Goal: Find specific page/section: Find specific page/section

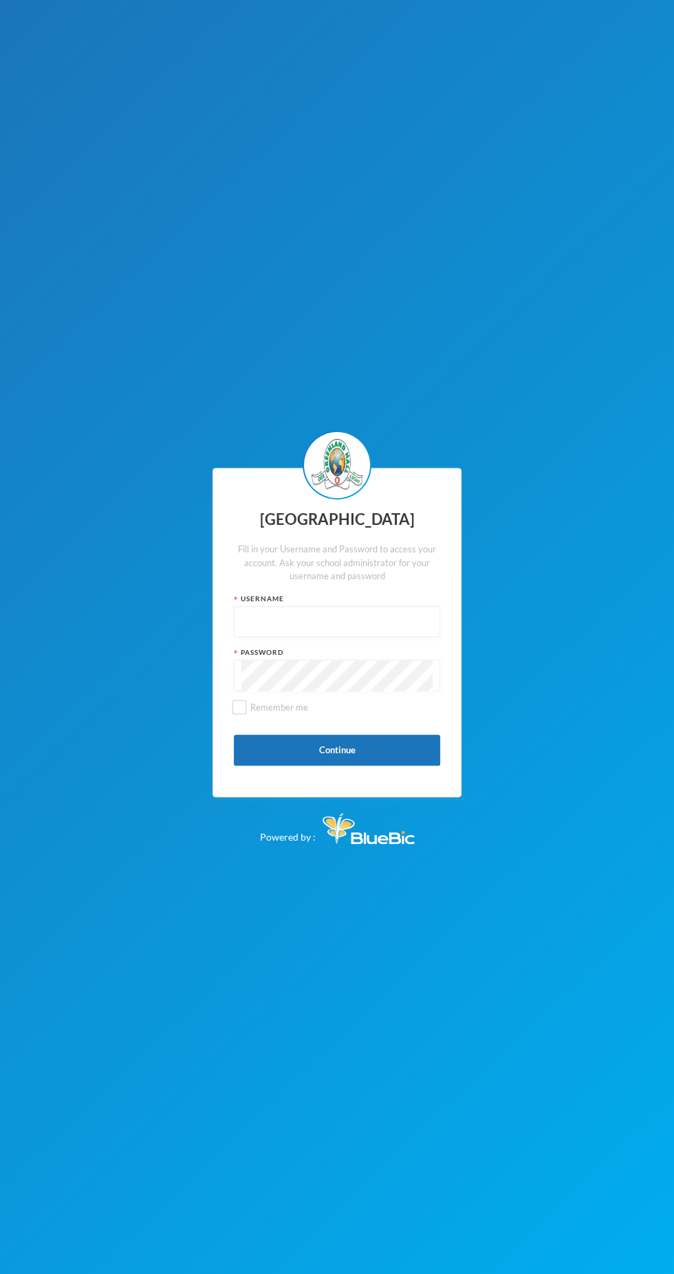
click at [384, 622] on input "text" at bounding box center [336, 622] width 191 height 31
type input "Glh25cs01"
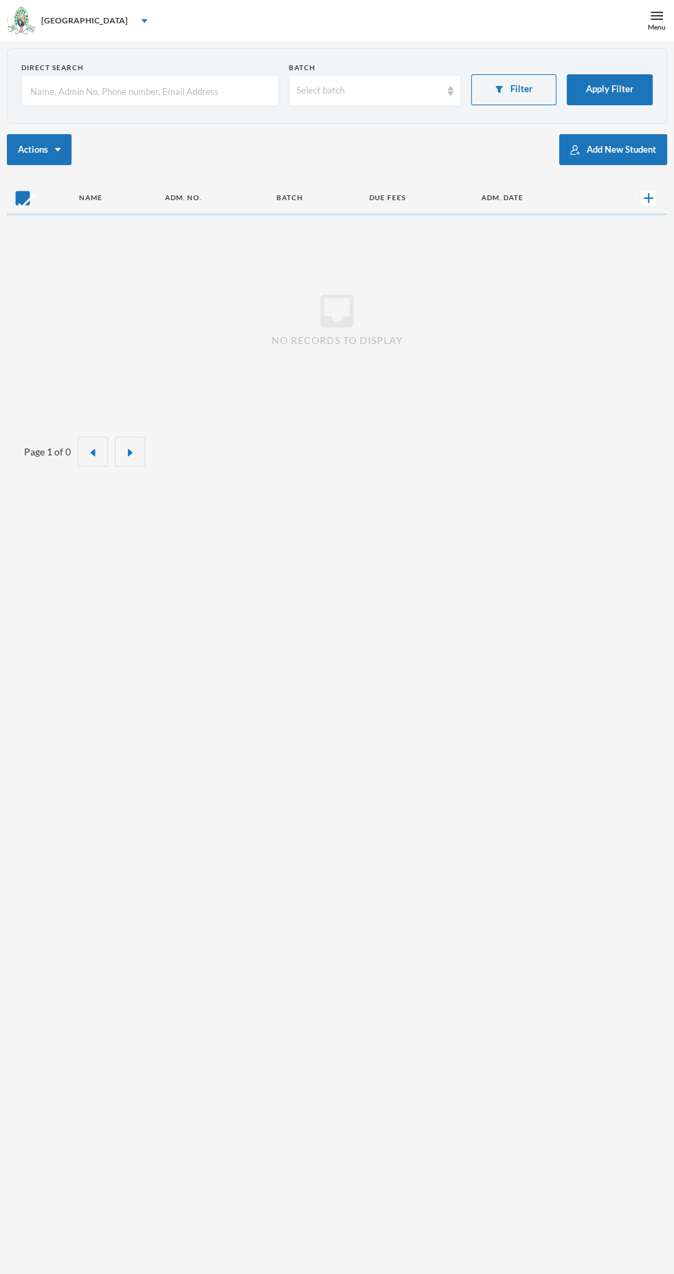
checkbox input "false"
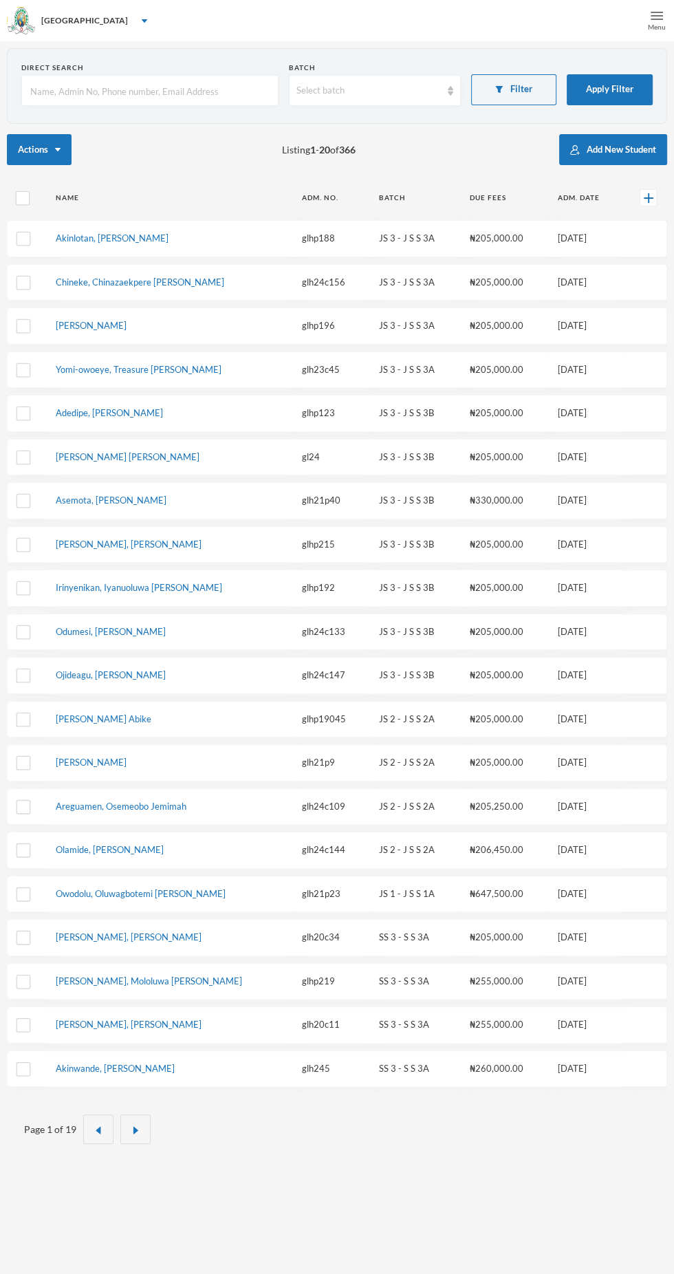
click at [646, 41] on div "Menu" at bounding box center [657, 20] width 34 height 41
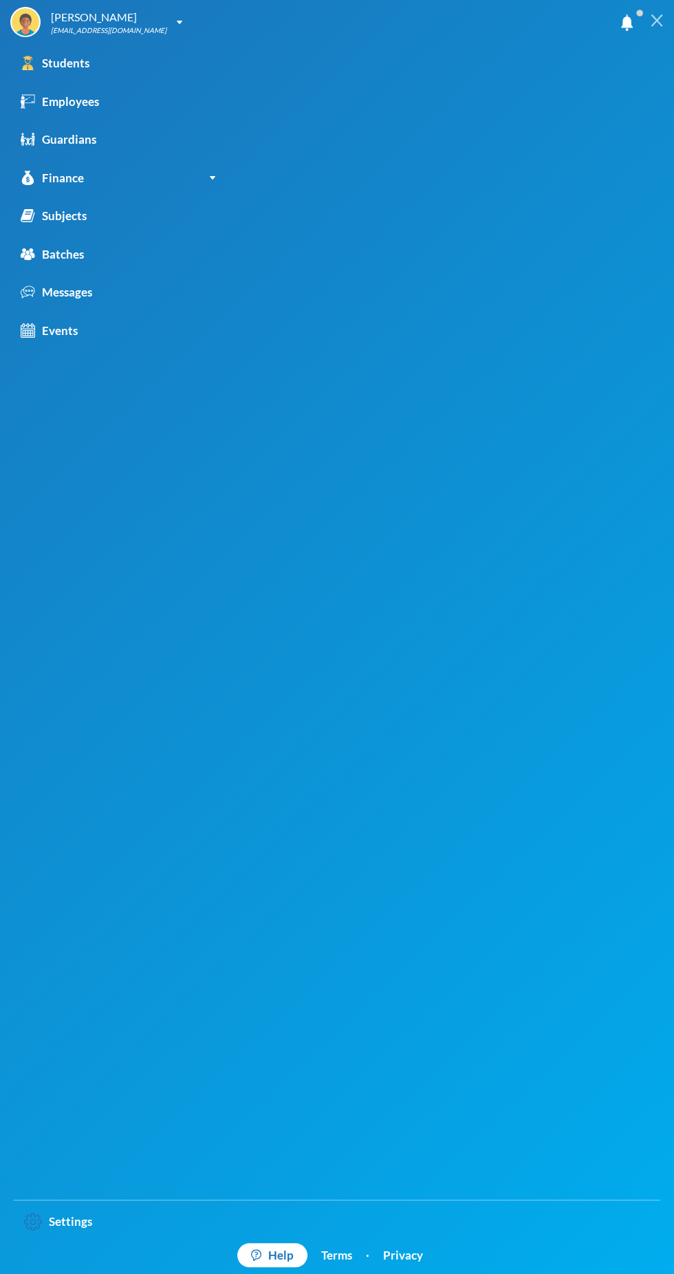
click at [653, 23] on img at bounding box center [657, 20] width 12 height 12
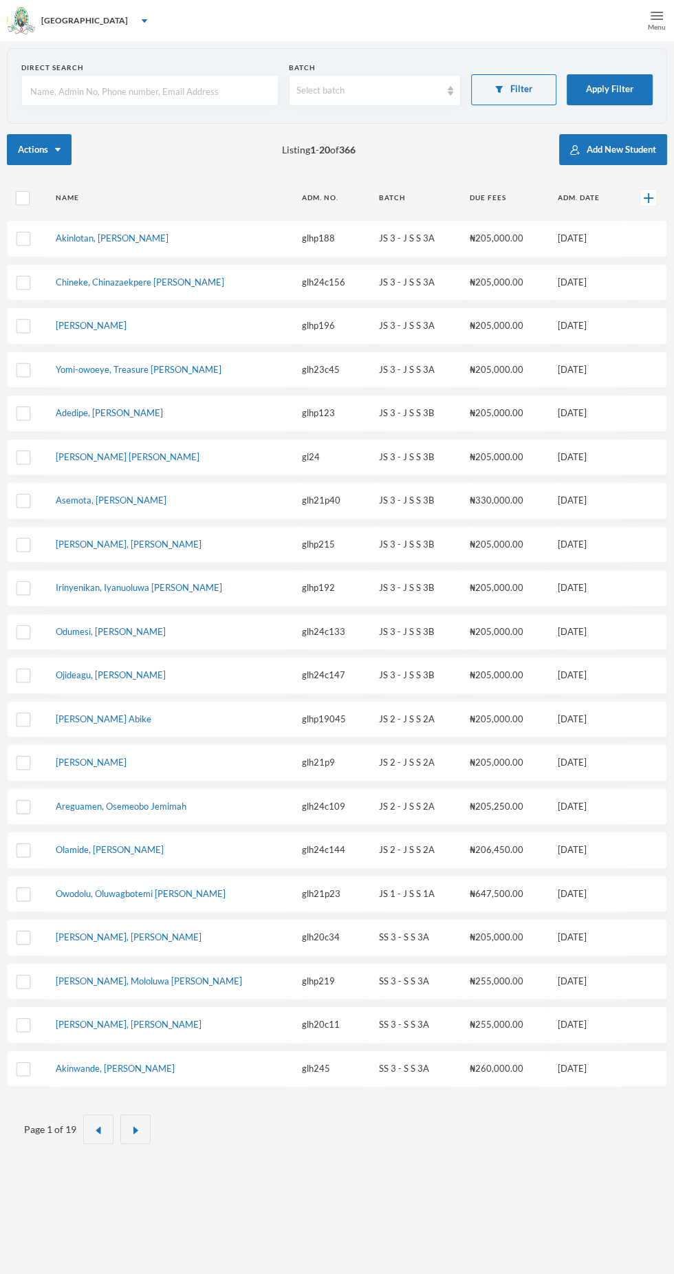
click at [651, 30] on div "Menu" at bounding box center [657, 27] width 18 height 10
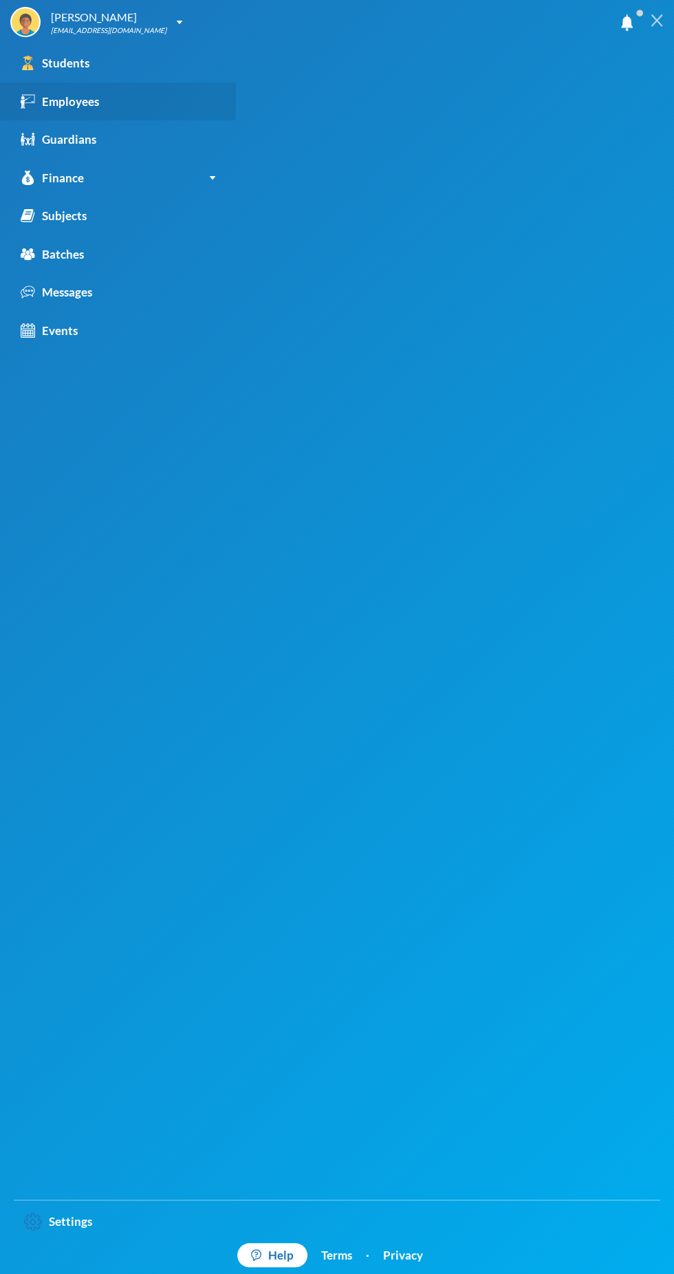
click at [83, 120] on link "Employees" at bounding box center [118, 102] width 236 height 39
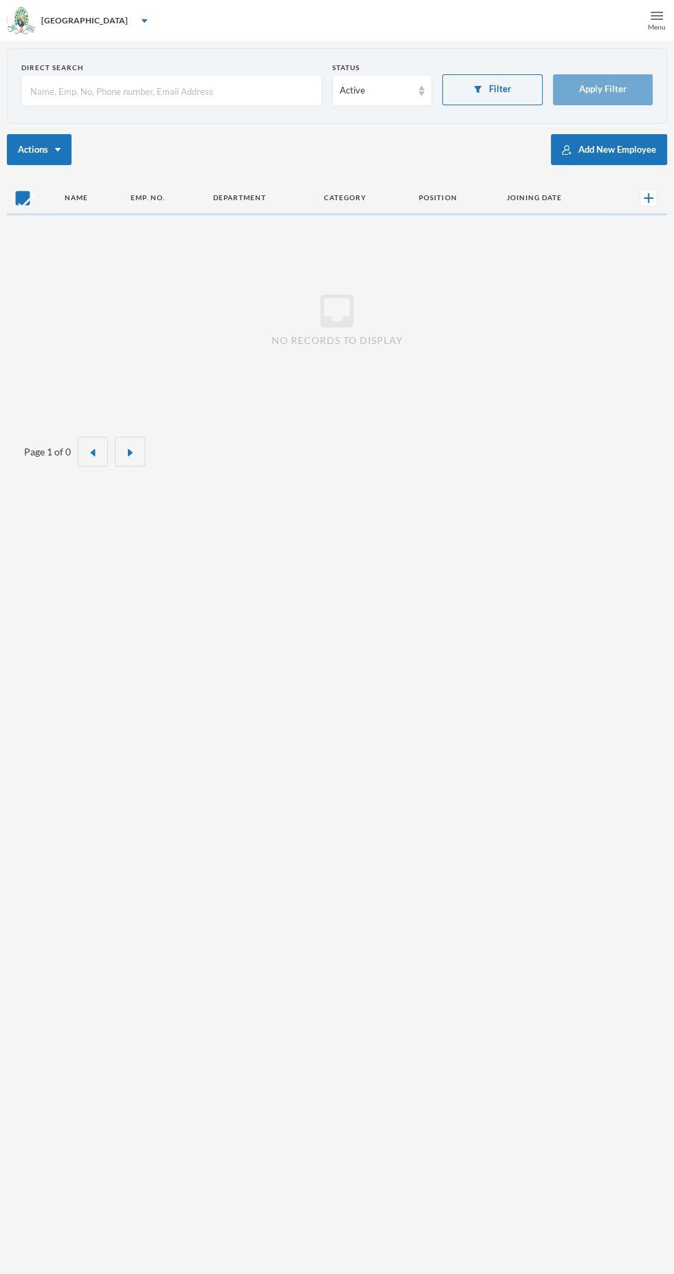
checkbox input "false"
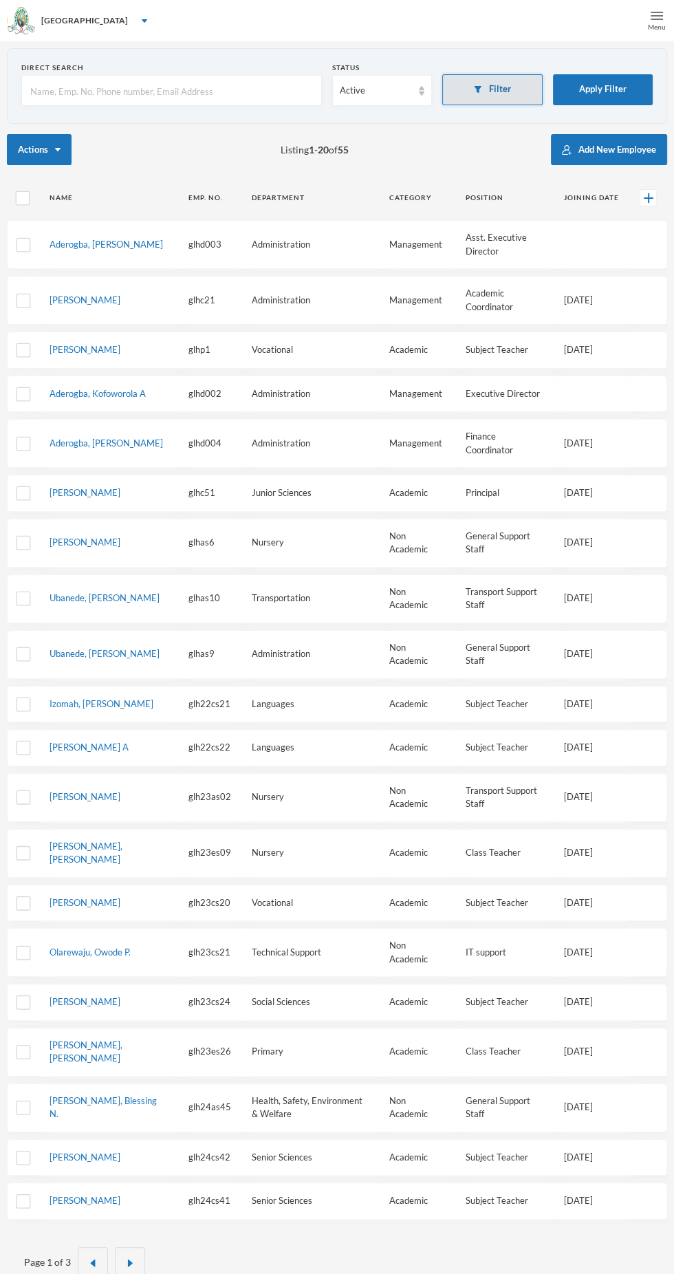
click at [499, 90] on button "Filter" at bounding box center [492, 89] width 100 height 31
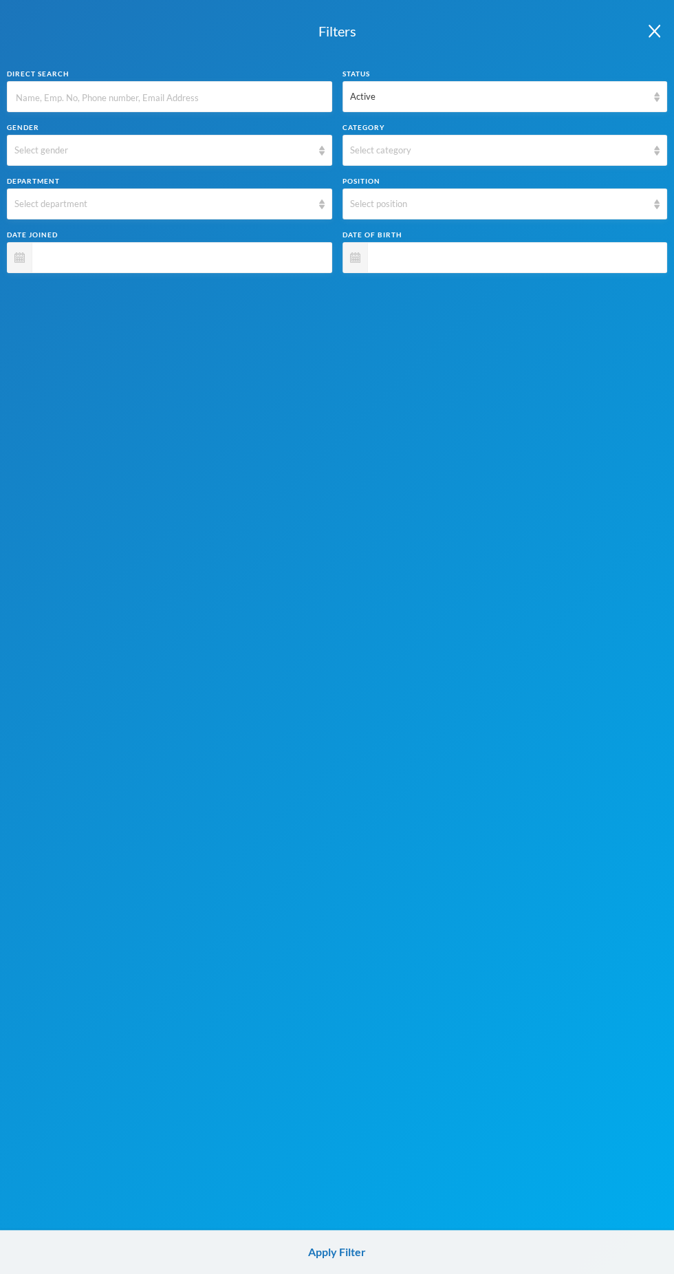
click at [259, 97] on input "text" at bounding box center [169, 97] width 310 height 31
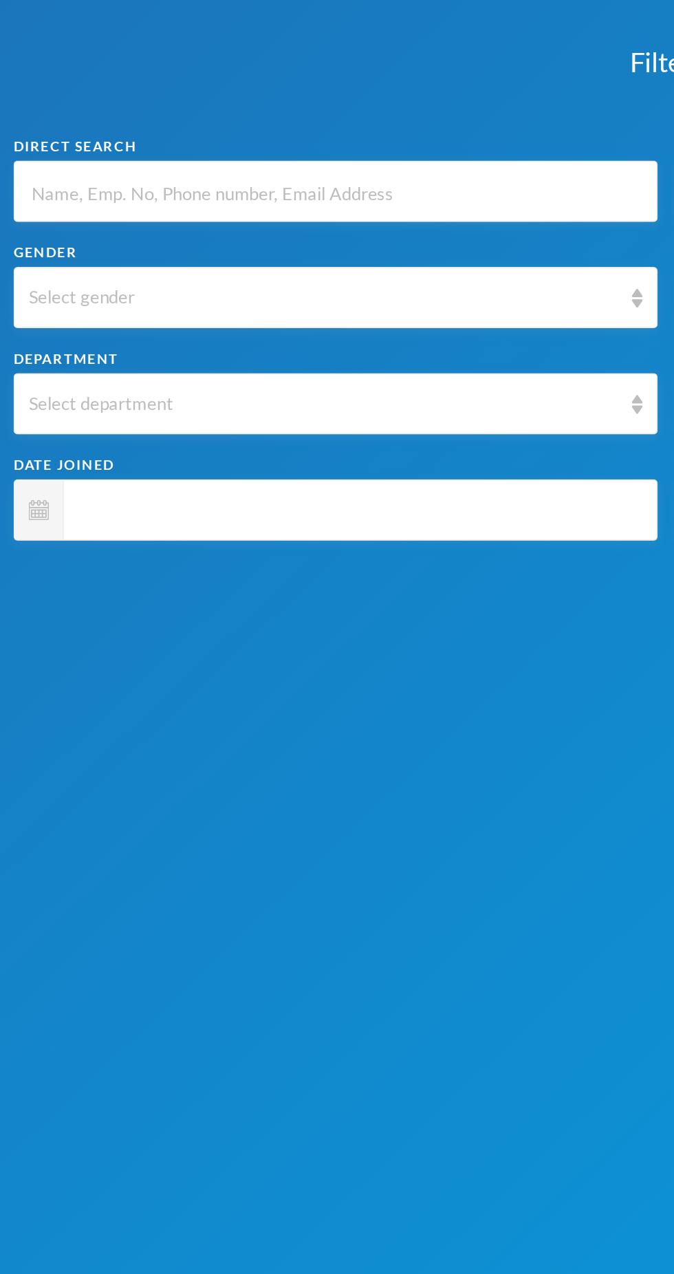
type input "O"
type input "Ol"
type input "Olu"
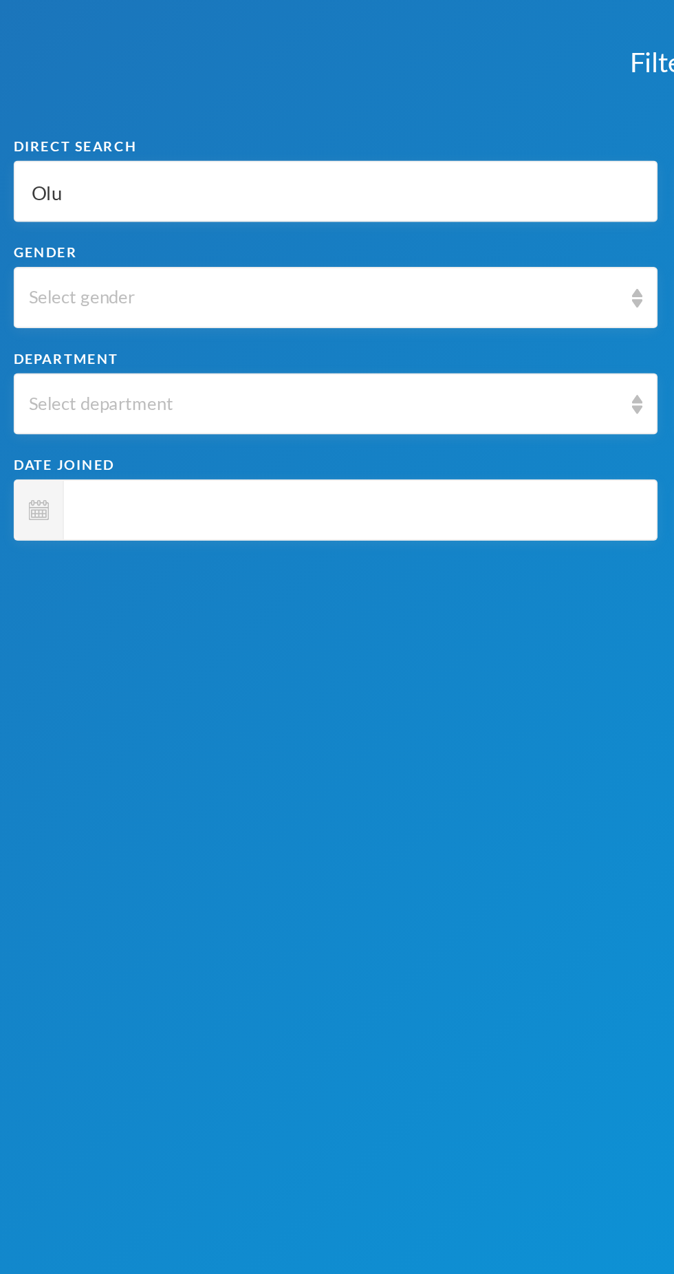
type input "Olu"
type input "Oluw"
type input "Oluwa"
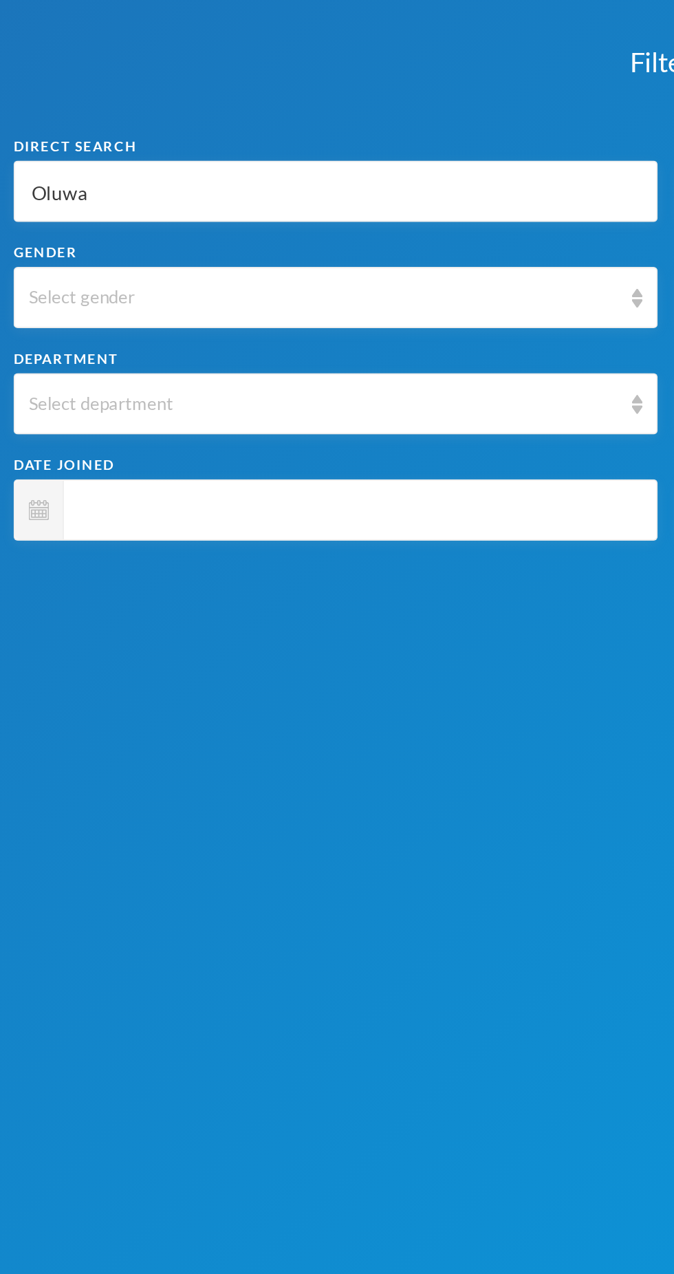
type input "Oluwas"
type input "Oluwase"
type input "Oluwaseu"
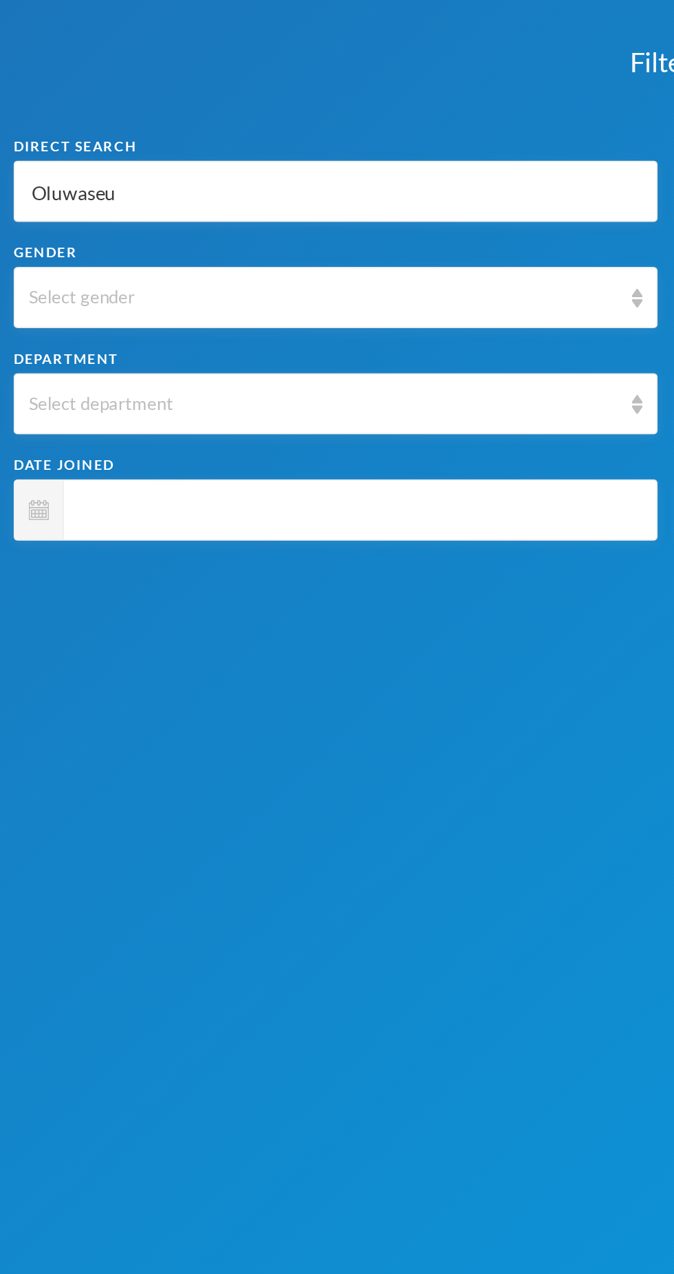
type input "Oluwaseu"
type input "Oluwaseun"
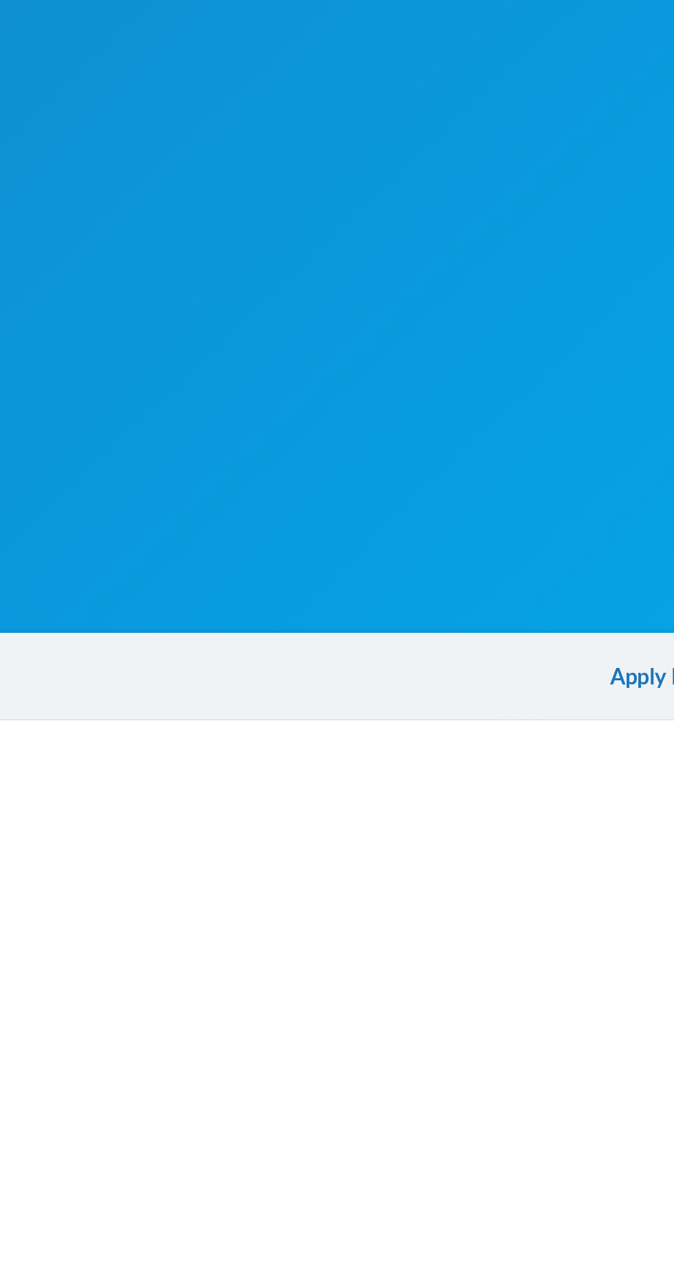
scroll to position [41, 0]
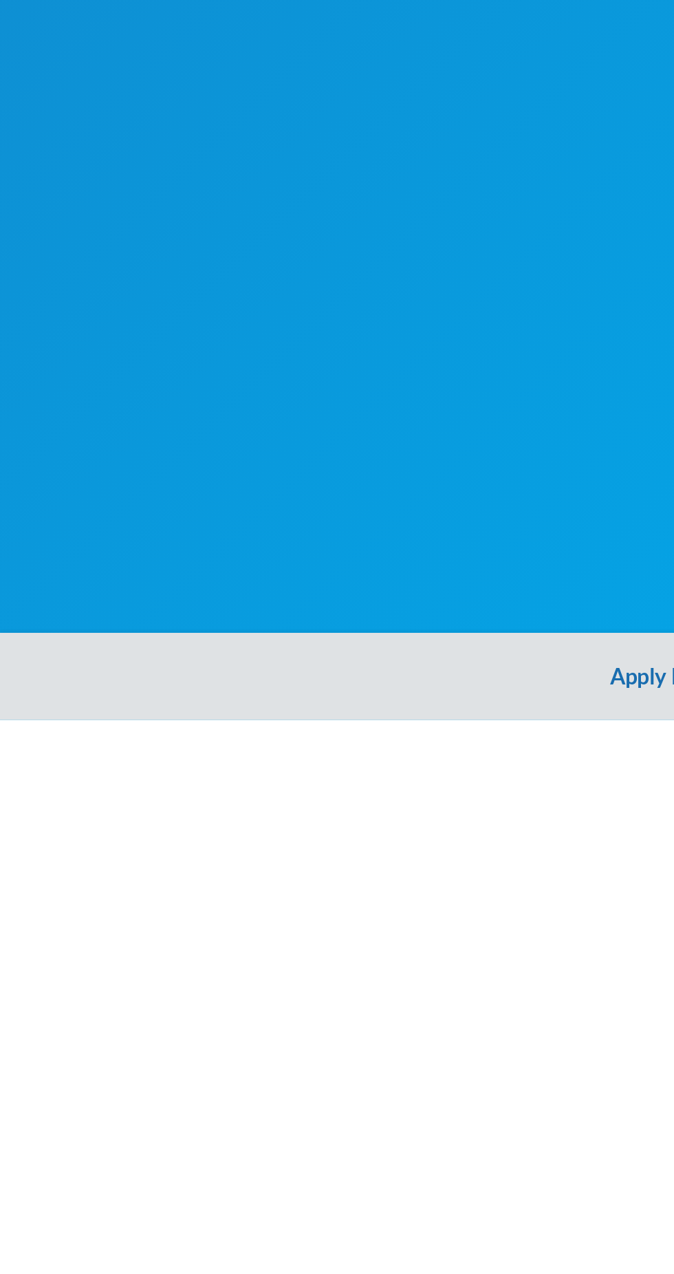
type input "Oluwaseun"
click at [317, 1248] on button "Apply Filter" at bounding box center [337, 1252] width 674 height 44
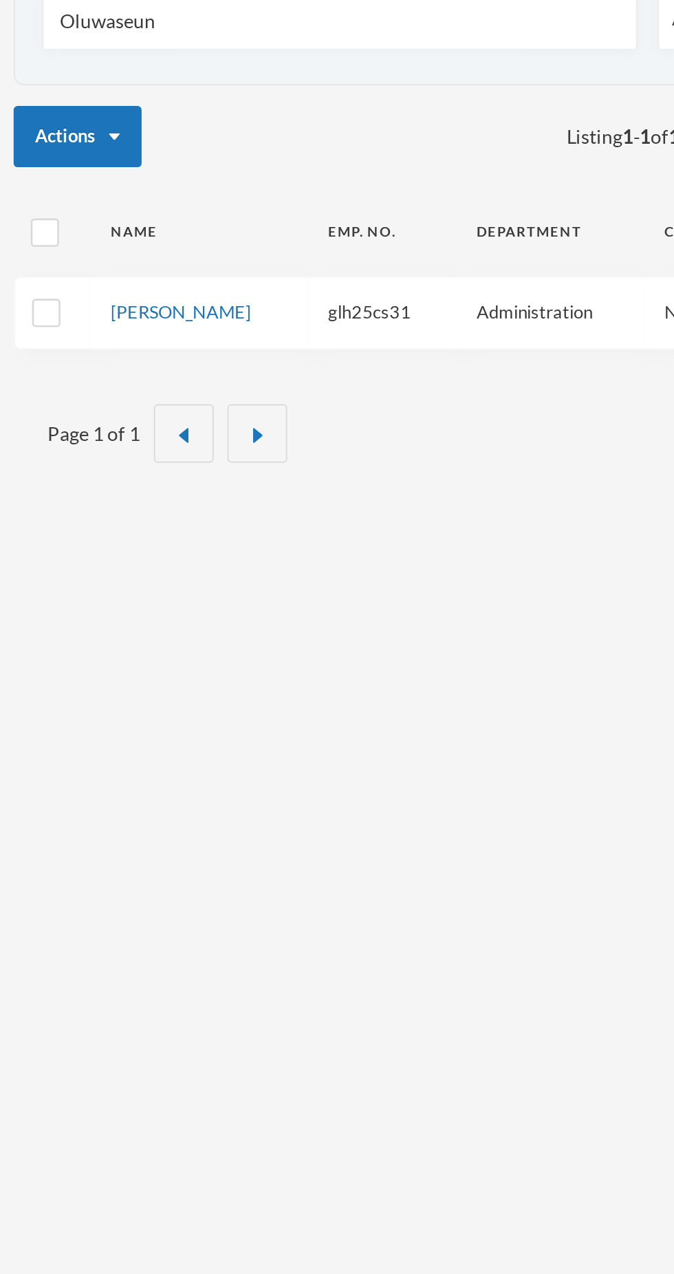
scroll to position [0, 0]
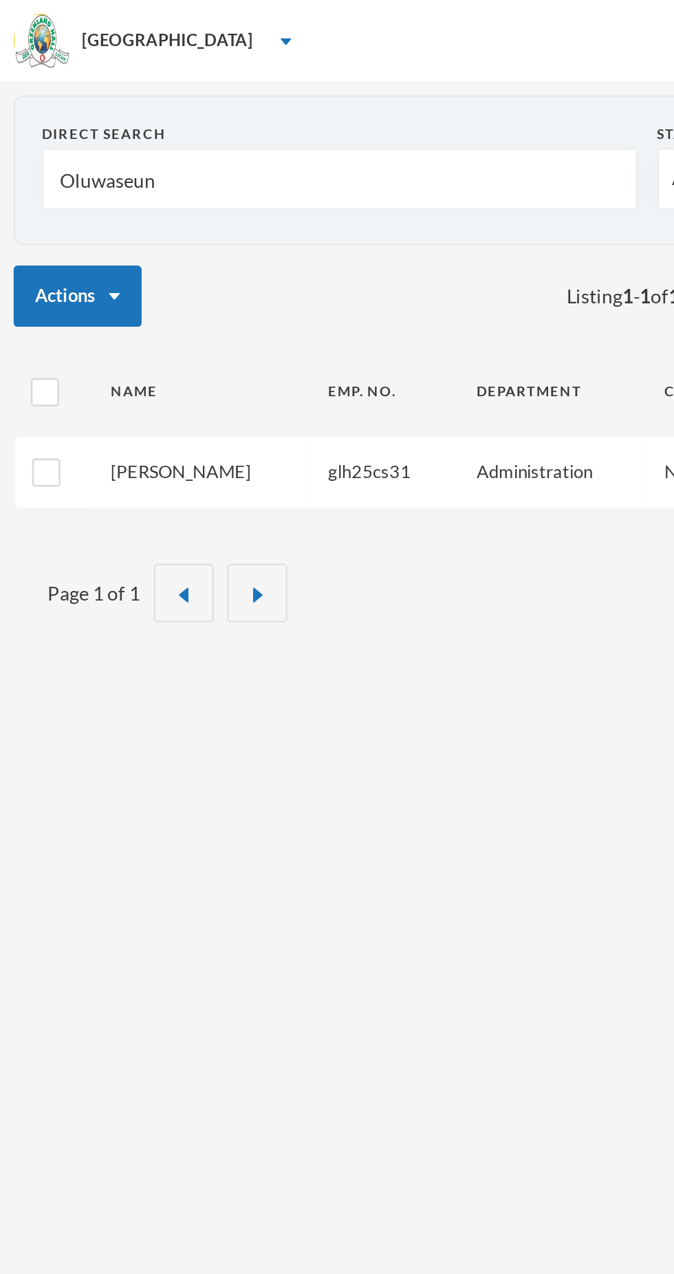
click at [124, 237] on link "[PERSON_NAME]" at bounding box center [91, 237] width 71 height 11
